Goal: Register for event/course

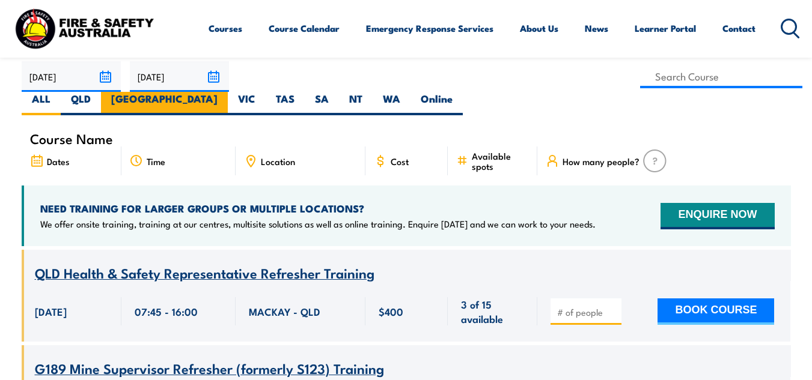
click at [228, 92] on label "[GEOGRAPHIC_DATA]" at bounding box center [164, 103] width 127 height 23
click at [225, 92] on input "[GEOGRAPHIC_DATA]" at bounding box center [222, 96] width 8 height 8
radio input "true"
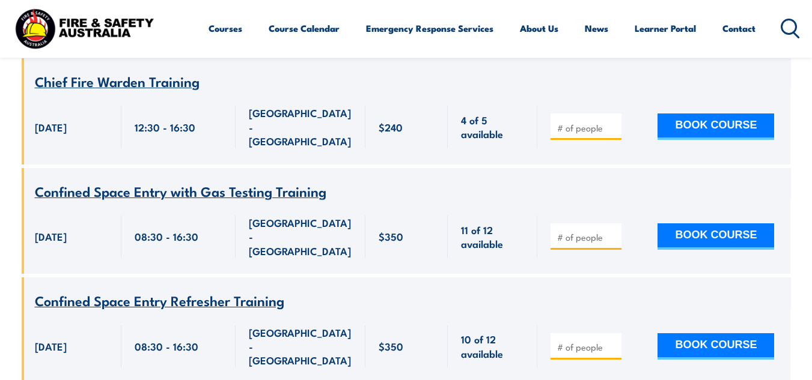
scroll to position [1785, 0]
